Goal: Task Accomplishment & Management: Use online tool/utility

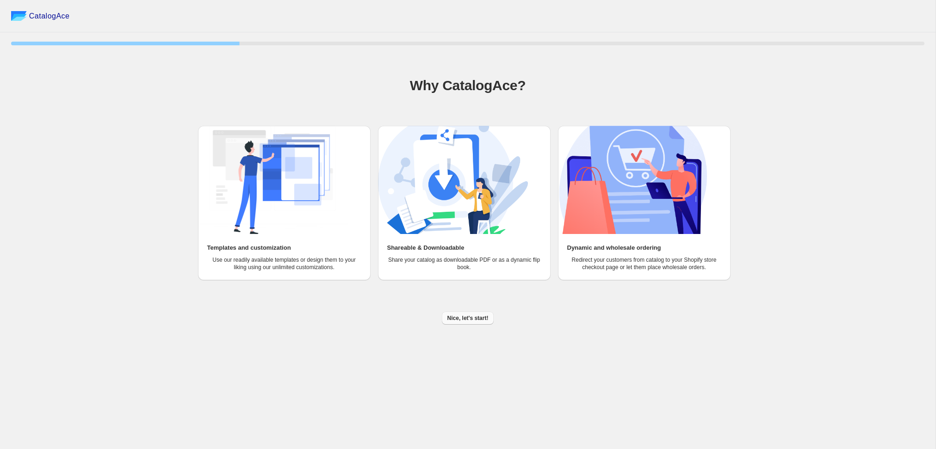
click at [472, 317] on span "Nice, let's start!" at bounding box center [467, 318] width 41 height 7
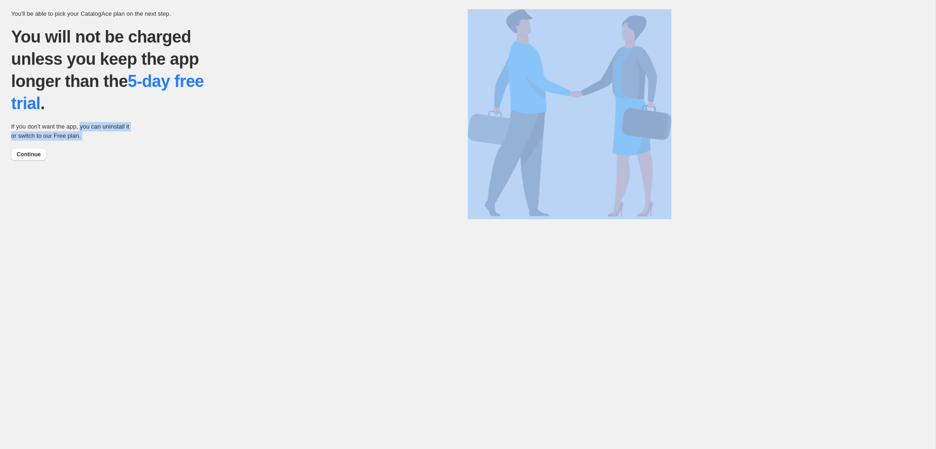
drag, startPoint x: 89, startPoint y: 128, endPoint x: 112, endPoint y: 146, distance: 29.3
click at [112, 146] on div "You'll be able to pick your CatalogAce plan on the next step. You will not be c…" at bounding box center [239, 81] width 457 height 159
click at [107, 123] on p "If you don't want the app, you can uninstall it or switch to our Free plan." at bounding box center [72, 131] width 123 height 19
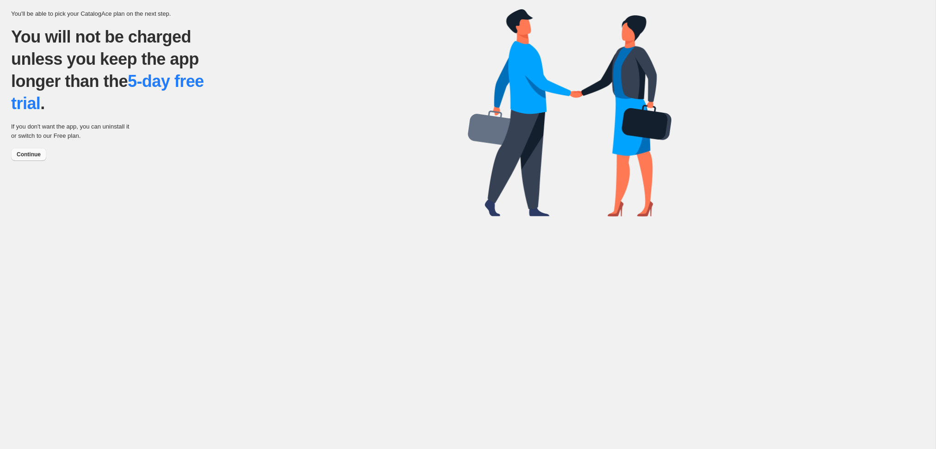
click at [28, 153] on span "Continue" at bounding box center [29, 154] width 24 height 7
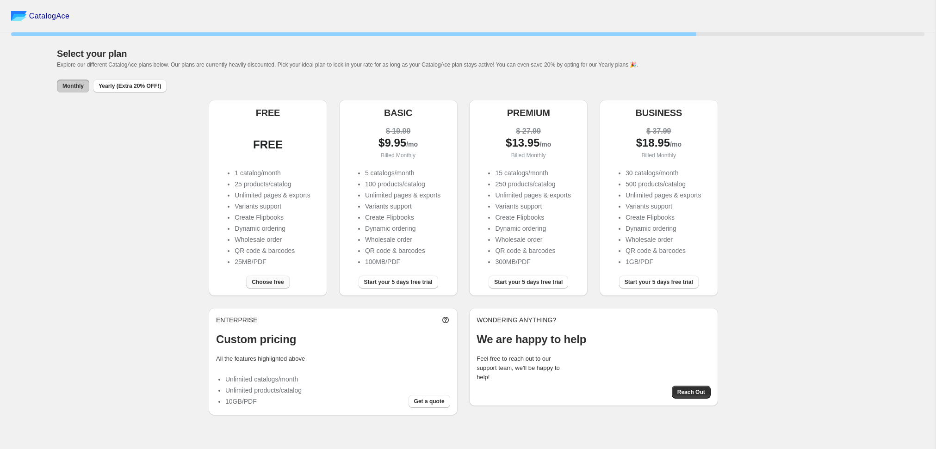
click at [269, 283] on span "Choose free" at bounding box center [268, 281] width 32 height 7
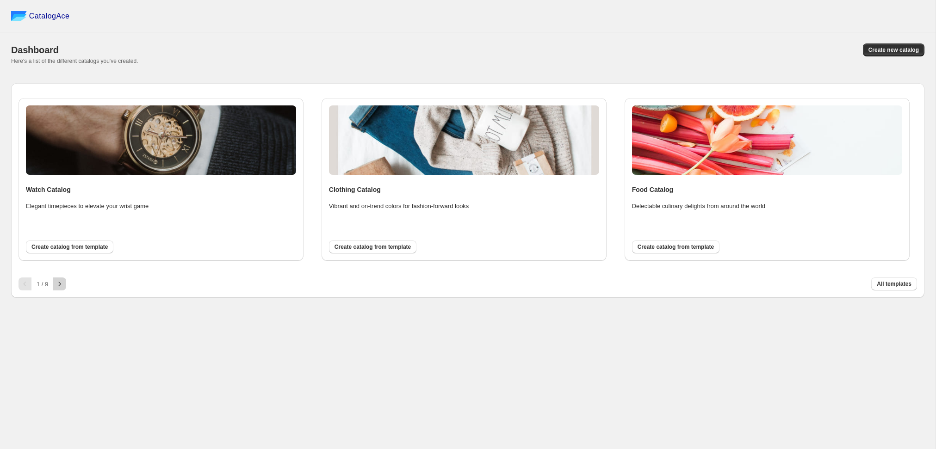
click at [61, 283] on icon "button" at bounding box center [59, 283] width 9 height 9
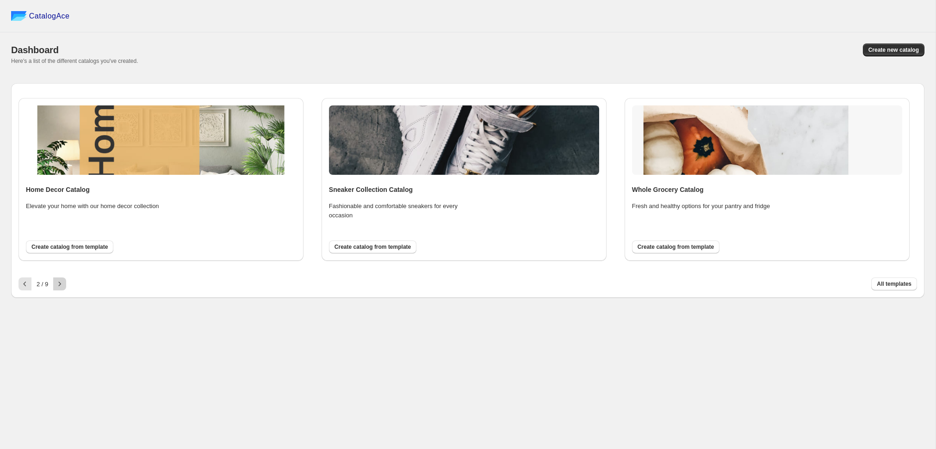
click at [61, 283] on icon "button" at bounding box center [59, 283] width 9 height 9
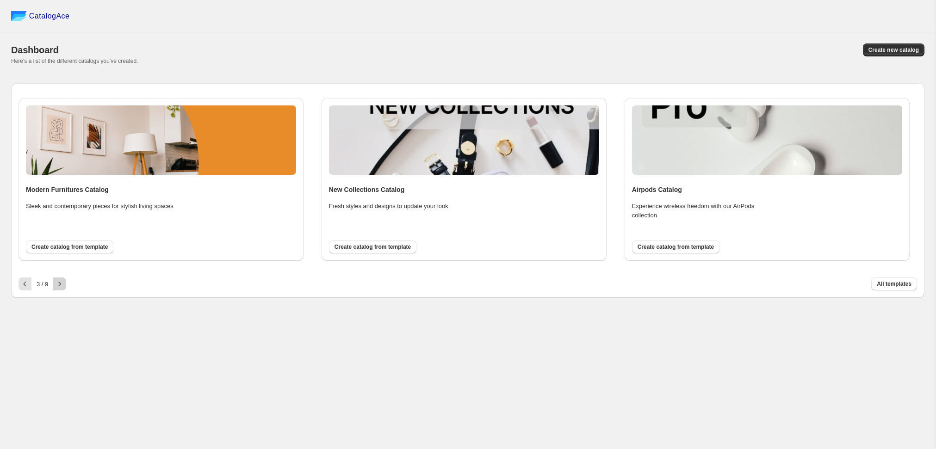
click at [61, 283] on icon "button" at bounding box center [59, 283] width 9 height 9
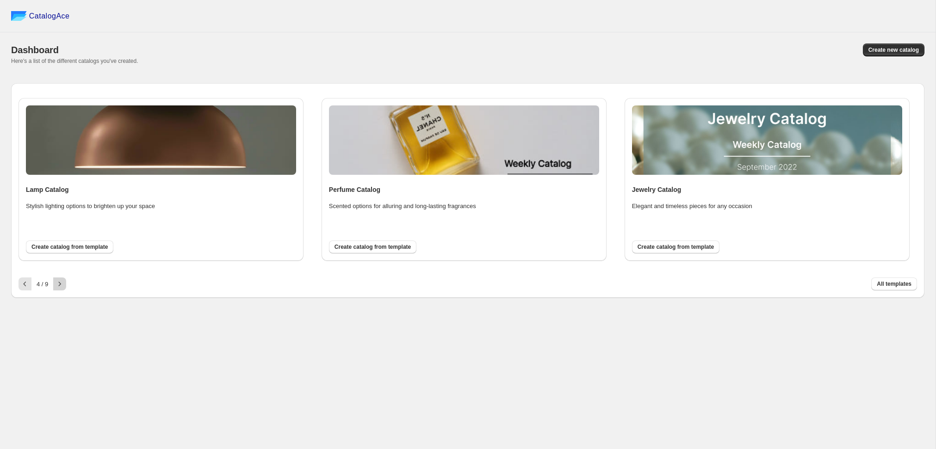
click at [61, 283] on icon "button" at bounding box center [60, 284] width 2 height 4
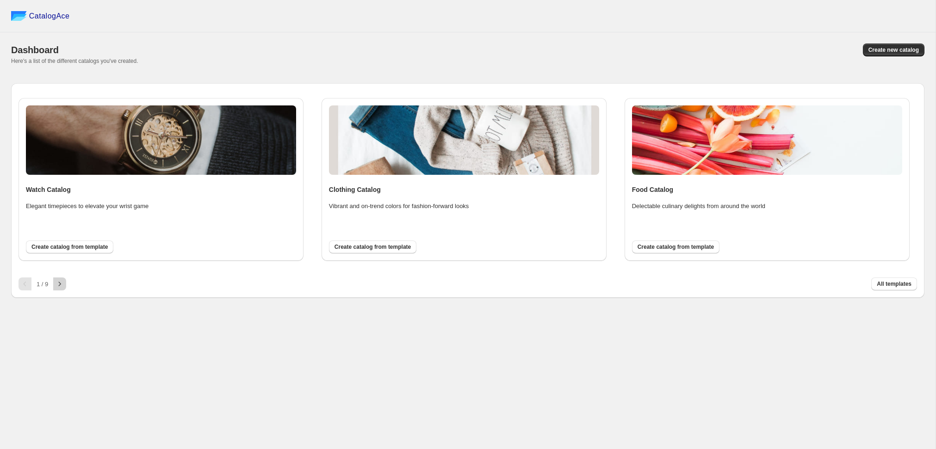
click at [58, 282] on icon "button" at bounding box center [59, 283] width 9 height 9
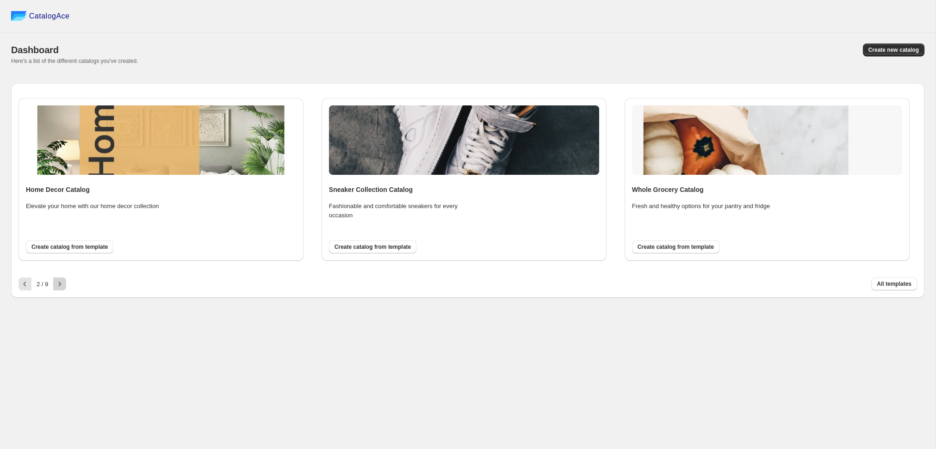
click at [60, 282] on icon "button" at bounding box center [60, 284] width 2 height 4
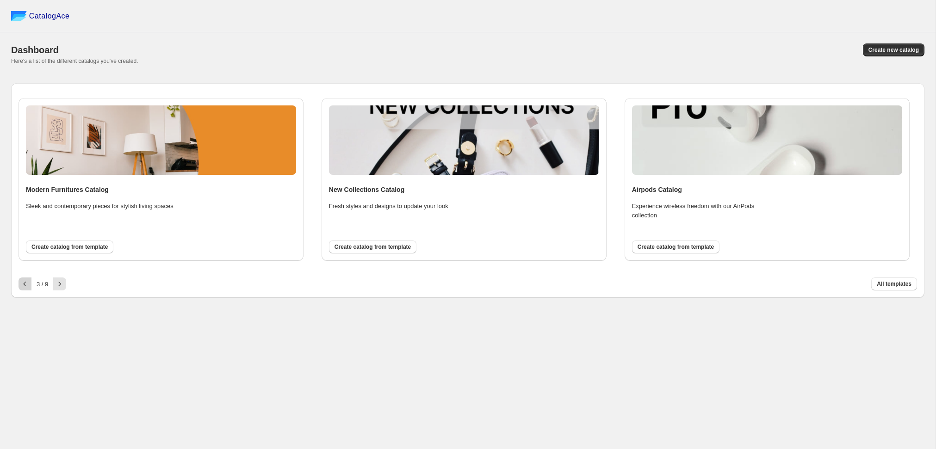
click at [27, 282] on icon "button" at bounding box center [24, 283] width 9 height 9
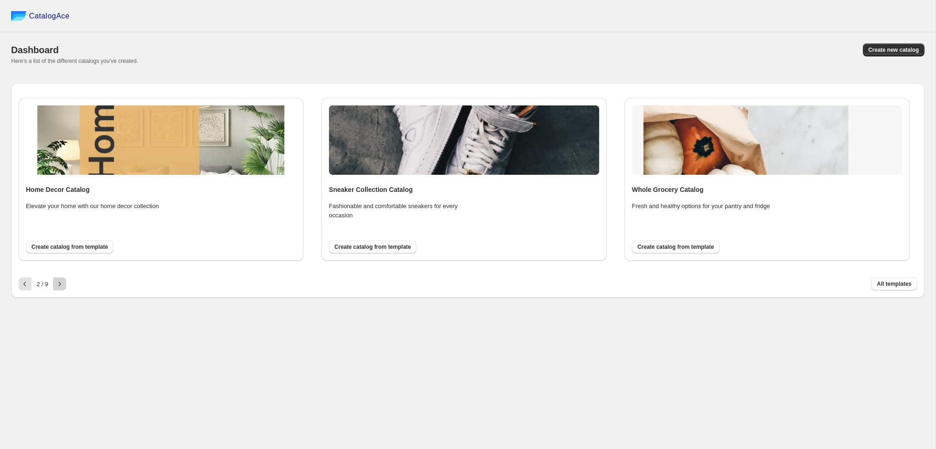
click at [56, 284] on icon "button" at bounding box center [59, 283] width 9 height 9
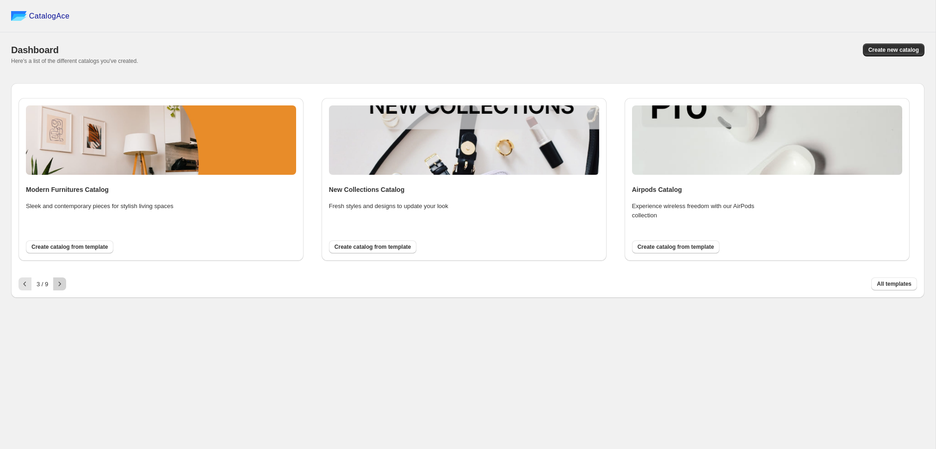
click at [56, 284] on icon "button" at bounding box center [59, 283] width 9 height 9
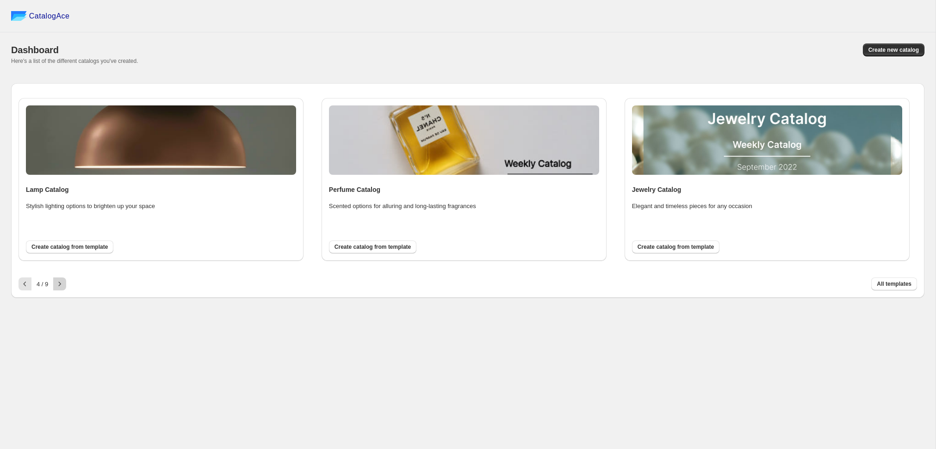
click at [58, 285] on icon "button" at bounding box center [59, 283] width 9 height 9
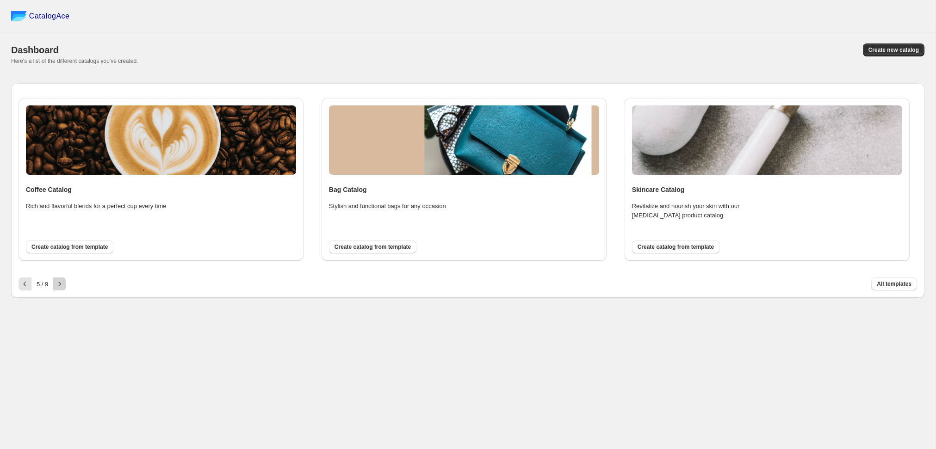
click at [62, 285] on icon "button" at bounding box center [59, 283] width 9 height 9
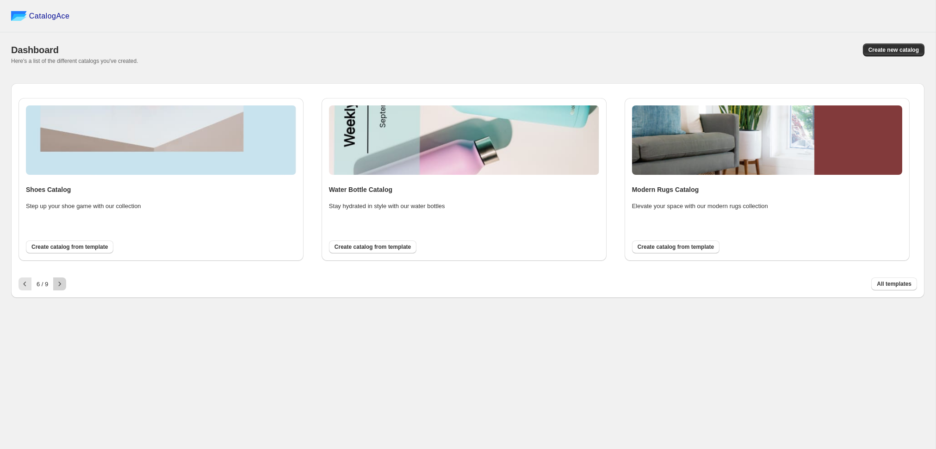
click at [62, 285] on icon "button" at bounding box center [59, 283] width 9 height 9
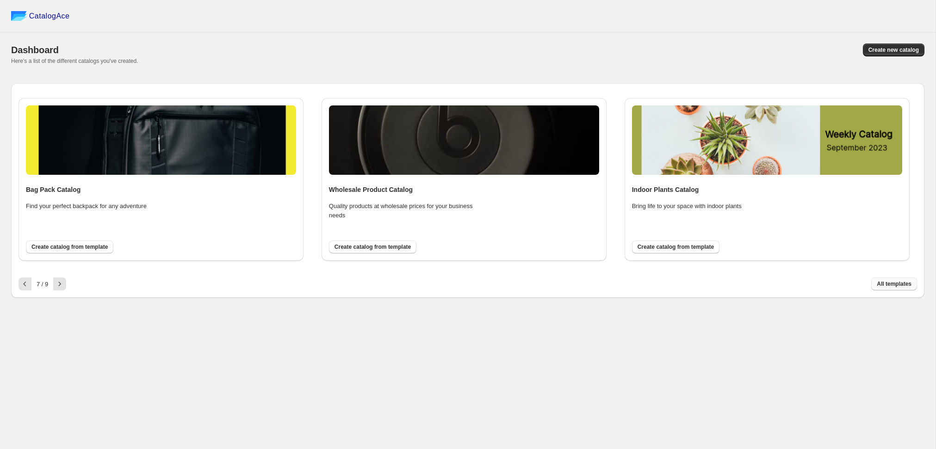
drag, startPoint x: 894, startPoint y: 276, endPoint x: 890, endPoint y: 284, distance: 8.3
click at [893, 277] on div "7 / 9 All templates" at bounding box center [464, 280] width 906 height 20
click at [890, 286] on span "All templates" at bounding box center [894, 283] width 35 height 7
